Goal: Find specific page/section

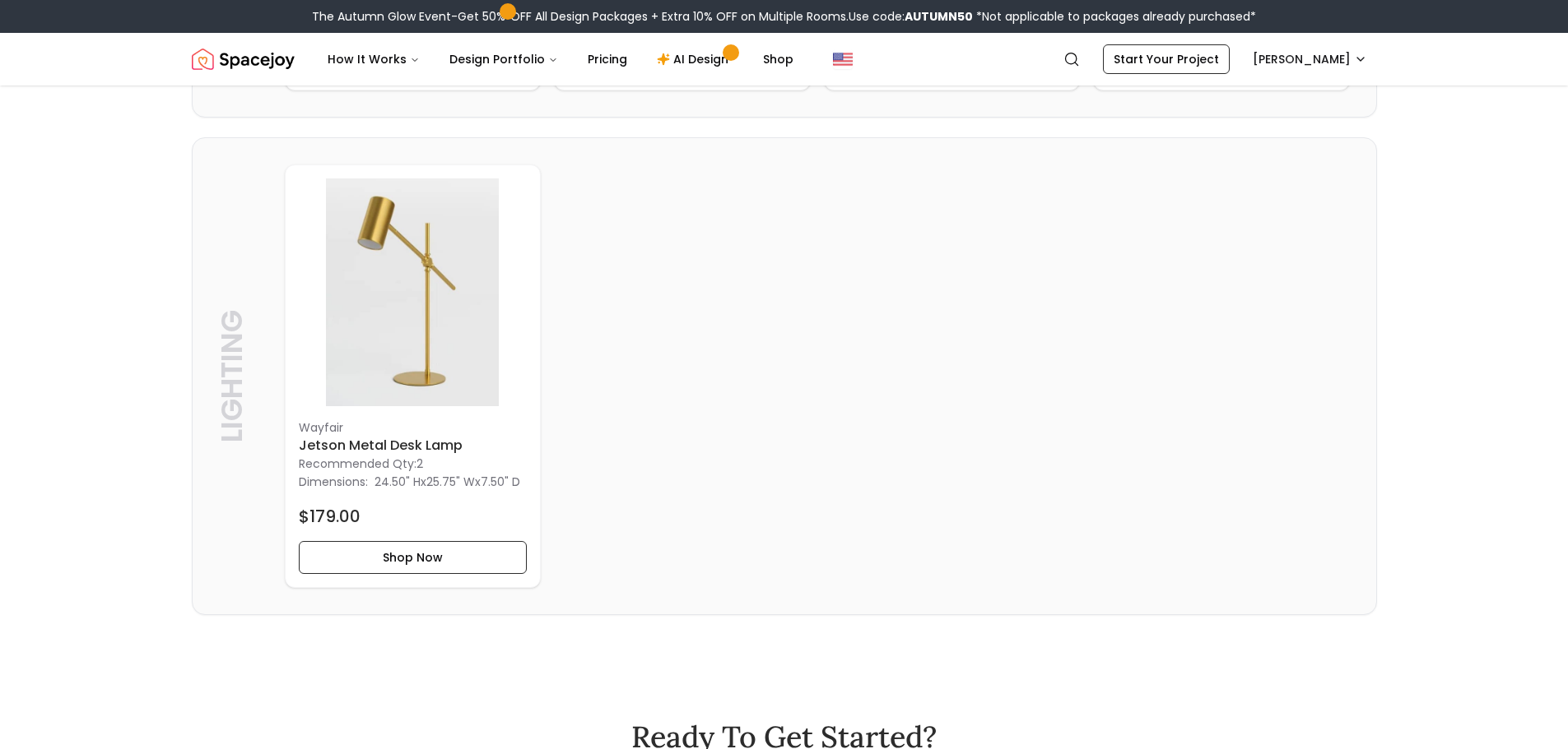
scroll to position [3702, 0]
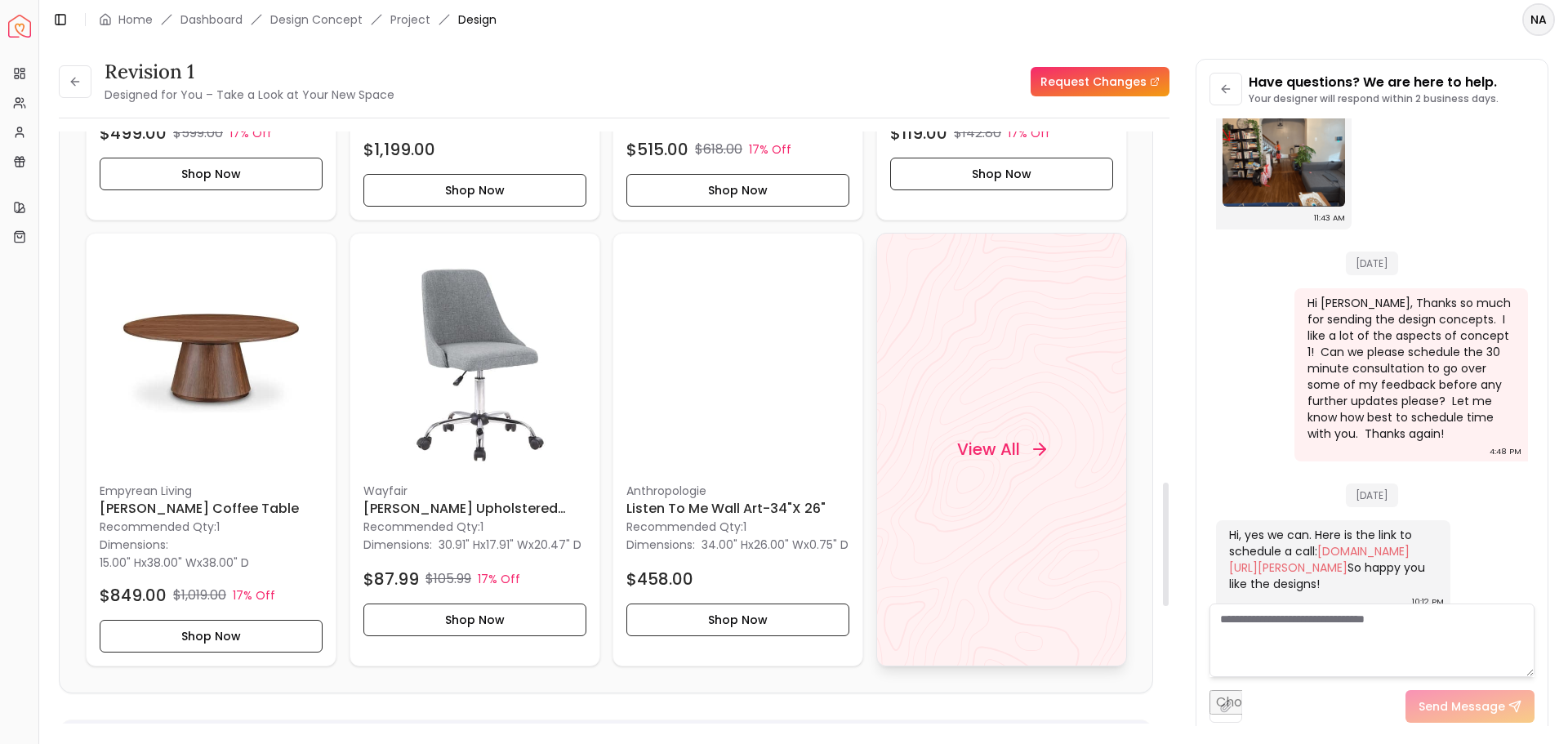
scroll to position [1798, 0]
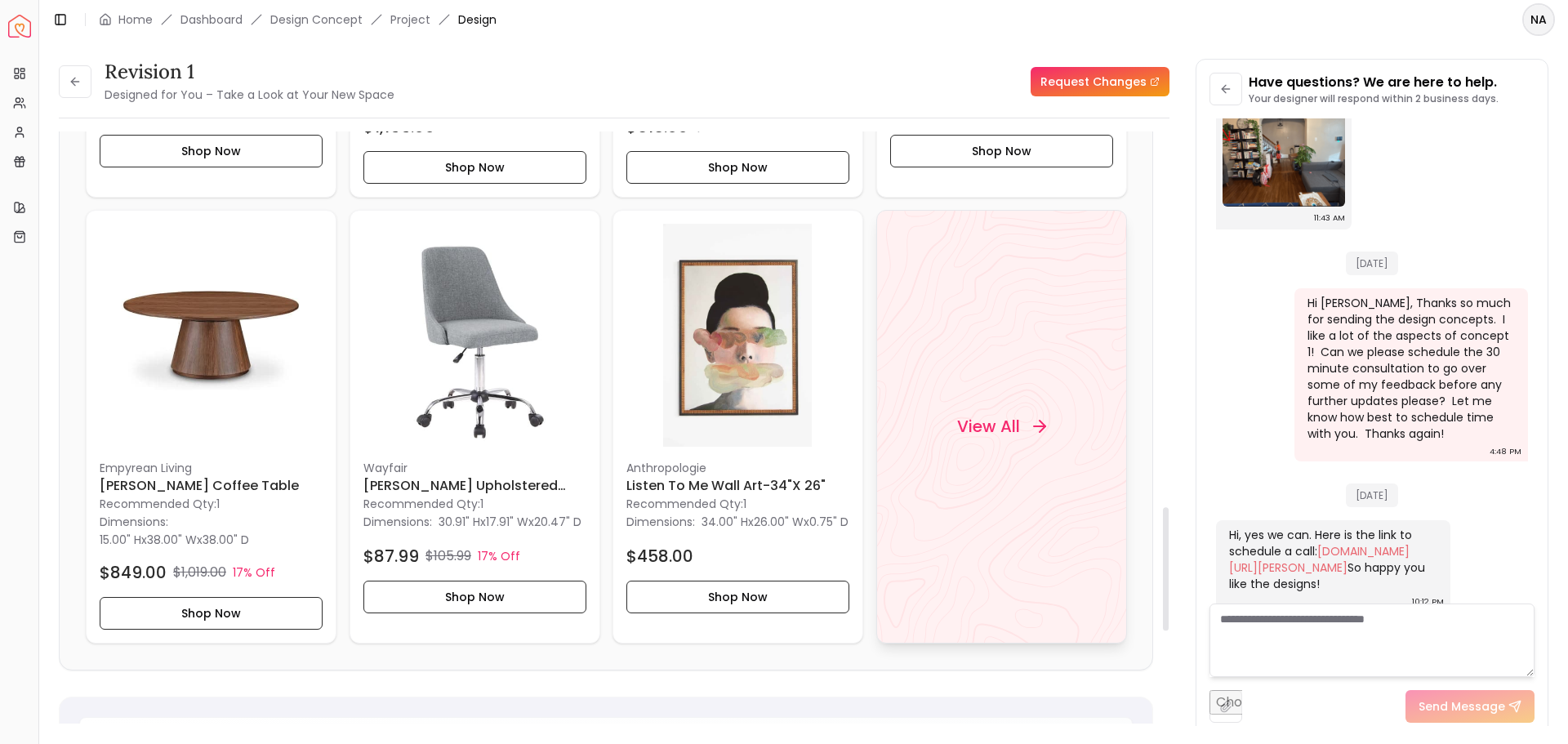
click at [980, 427] on h4 "View All" at bounding box center [987, 427] width 63 height 23
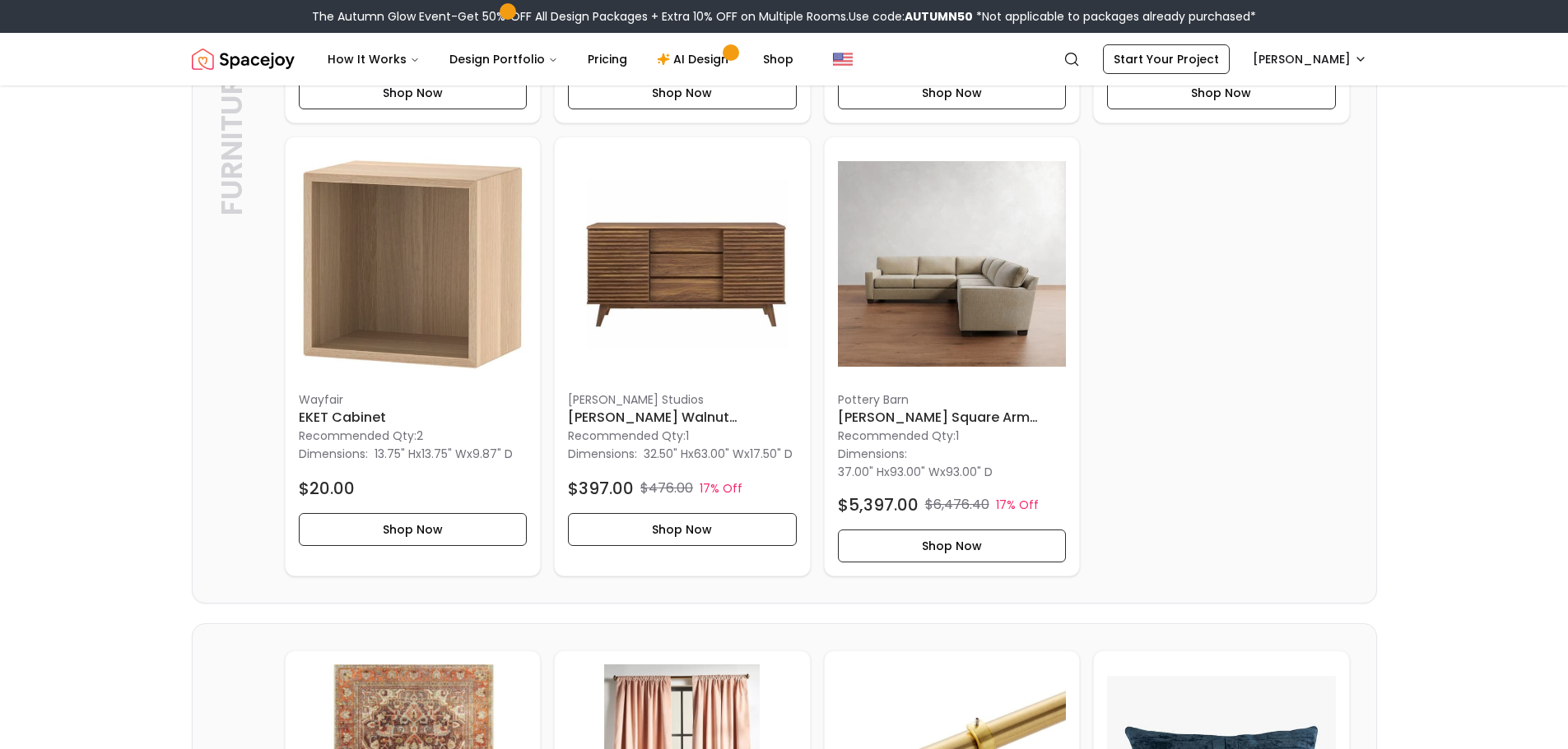
scroll to position [823, 0]
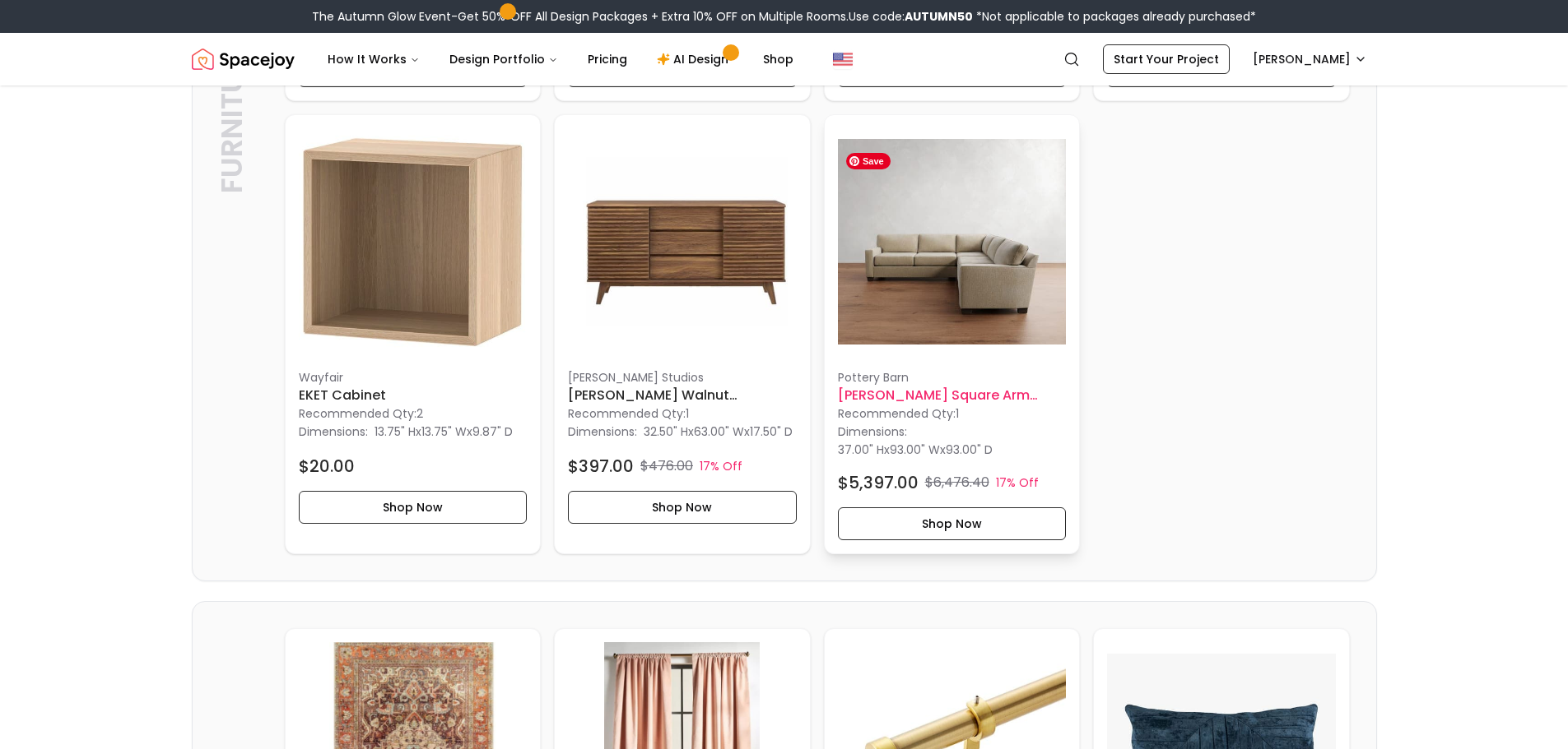
click at [944, 316] on img at bounding box center [952, 242] width 229 height 229
